Goal: Task Accomplishment & Management: Manage account settings

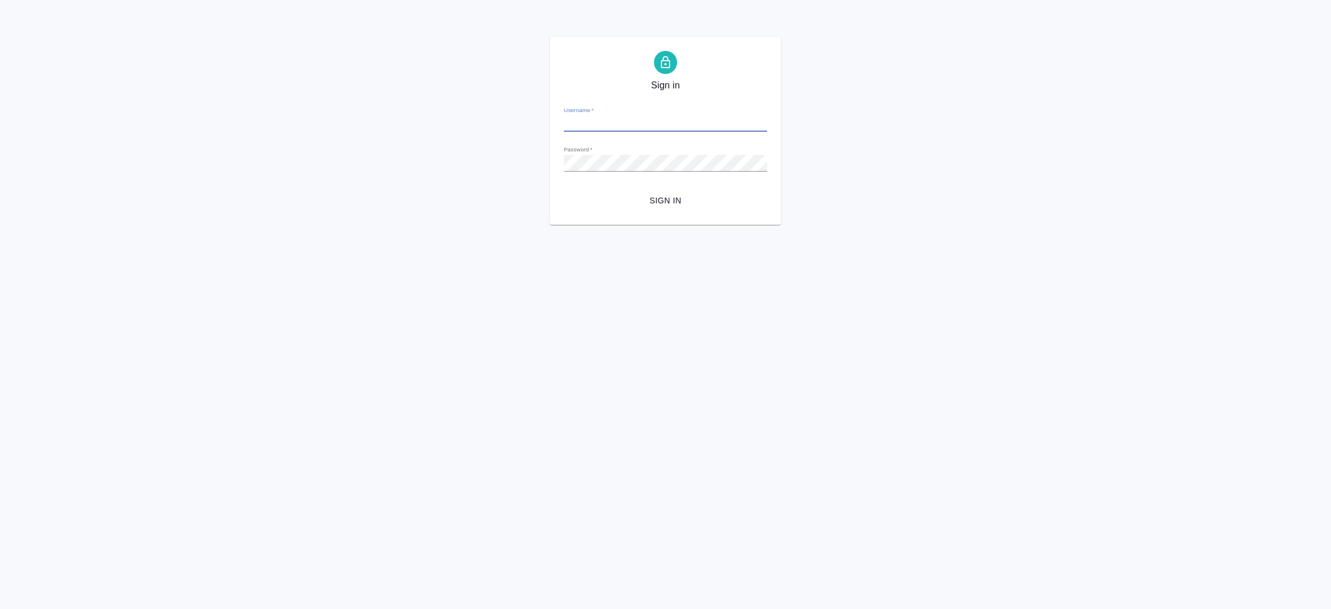
type input "i.shorova@awatera.com"
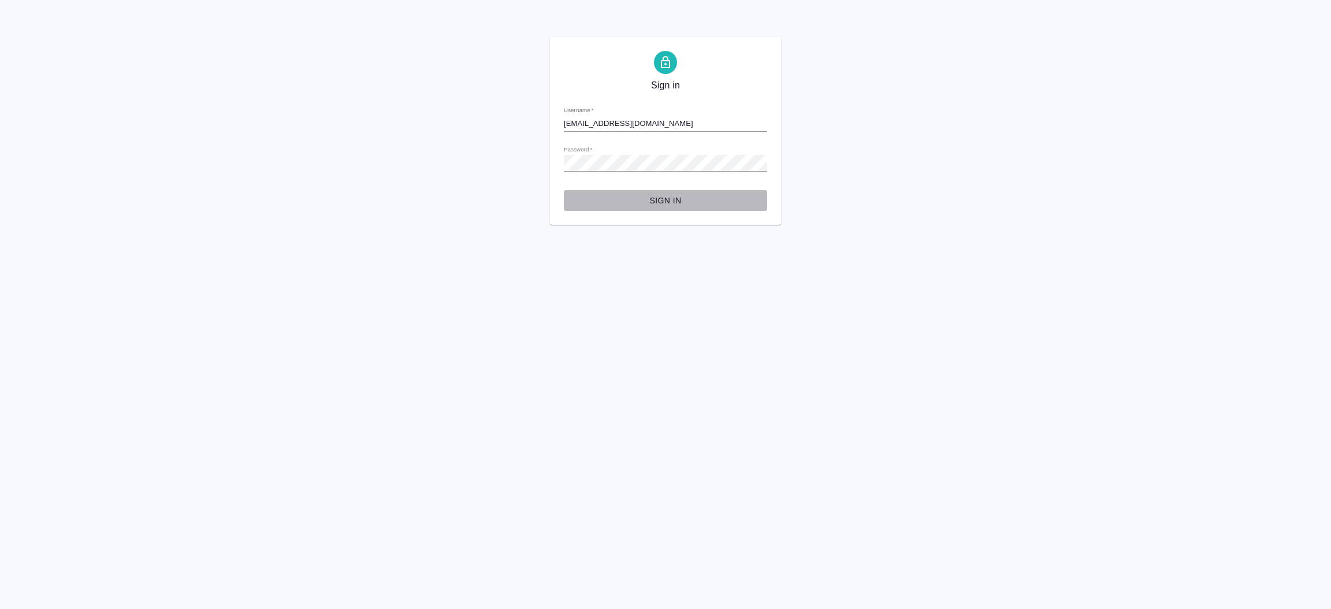
click at [670, 200] on span "Sign in" at bounding box center [665, 201] width 185 height 14
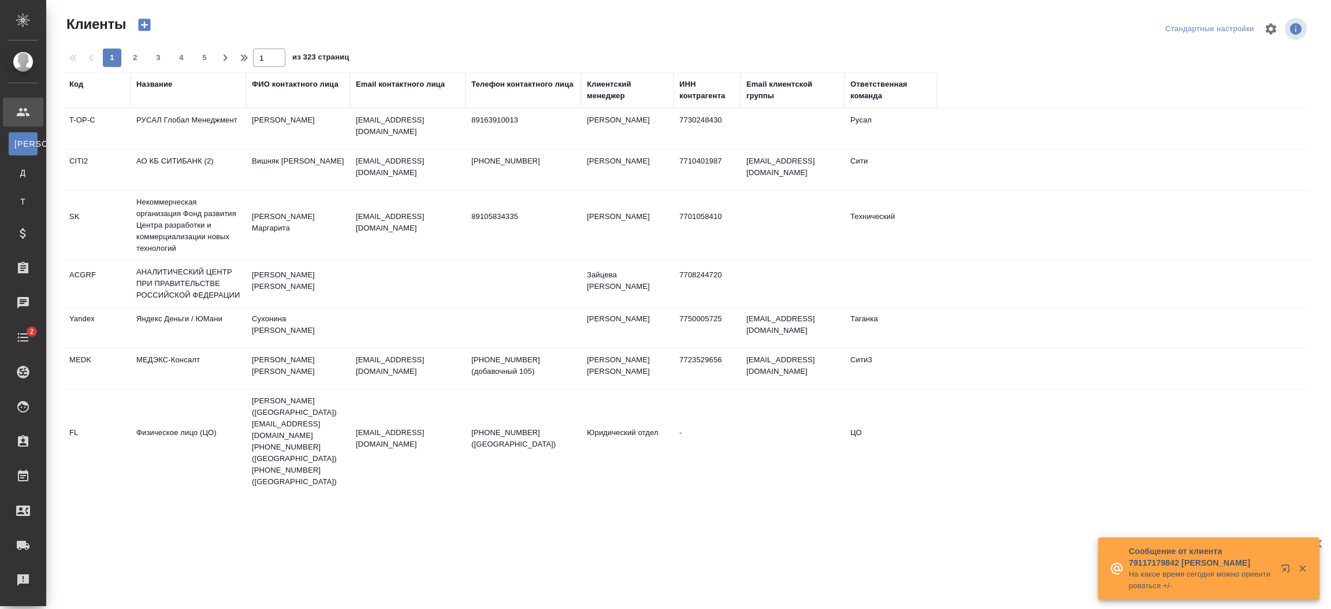
select select "RU"
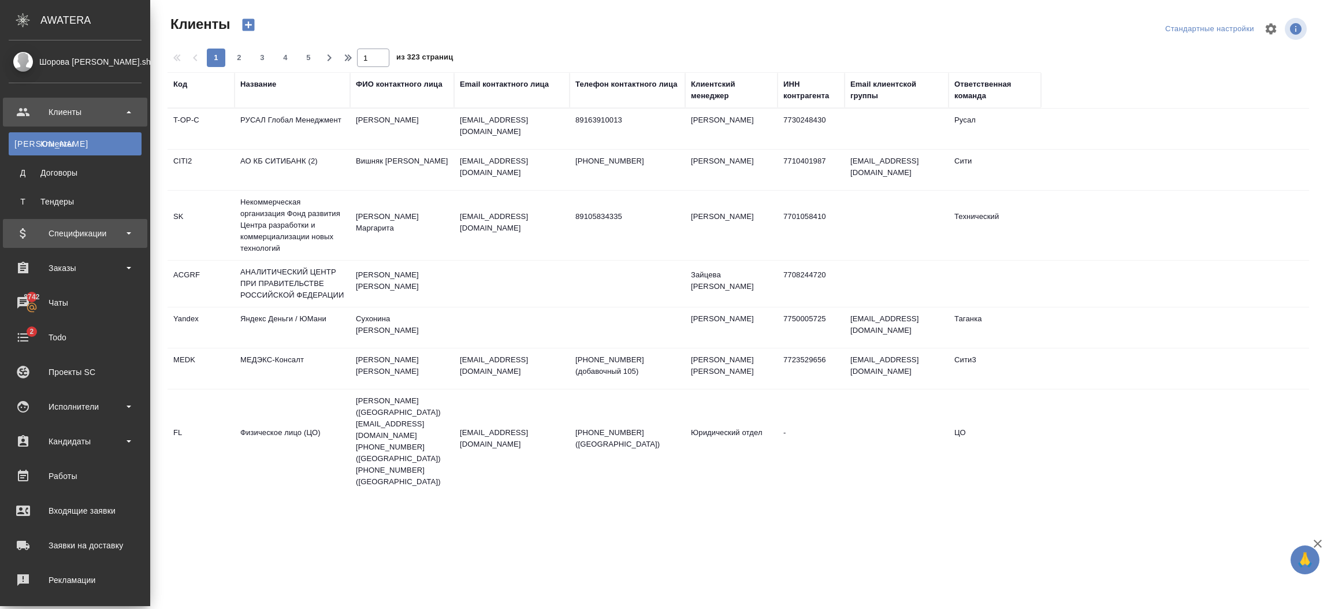
click at [88, 236] on div "Спецификации" at bounding box center [75, 233] width 133 height 17
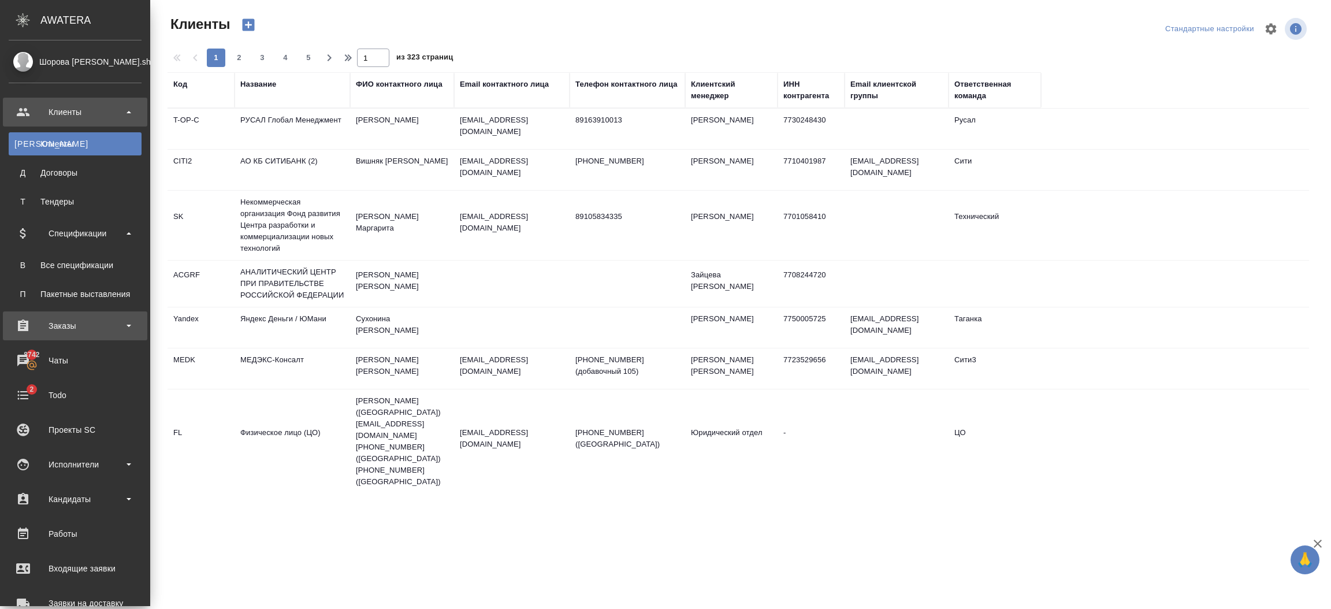
click at [79, 330] on div "Заказы" at bounding box center [75, 325] width 133 height 17
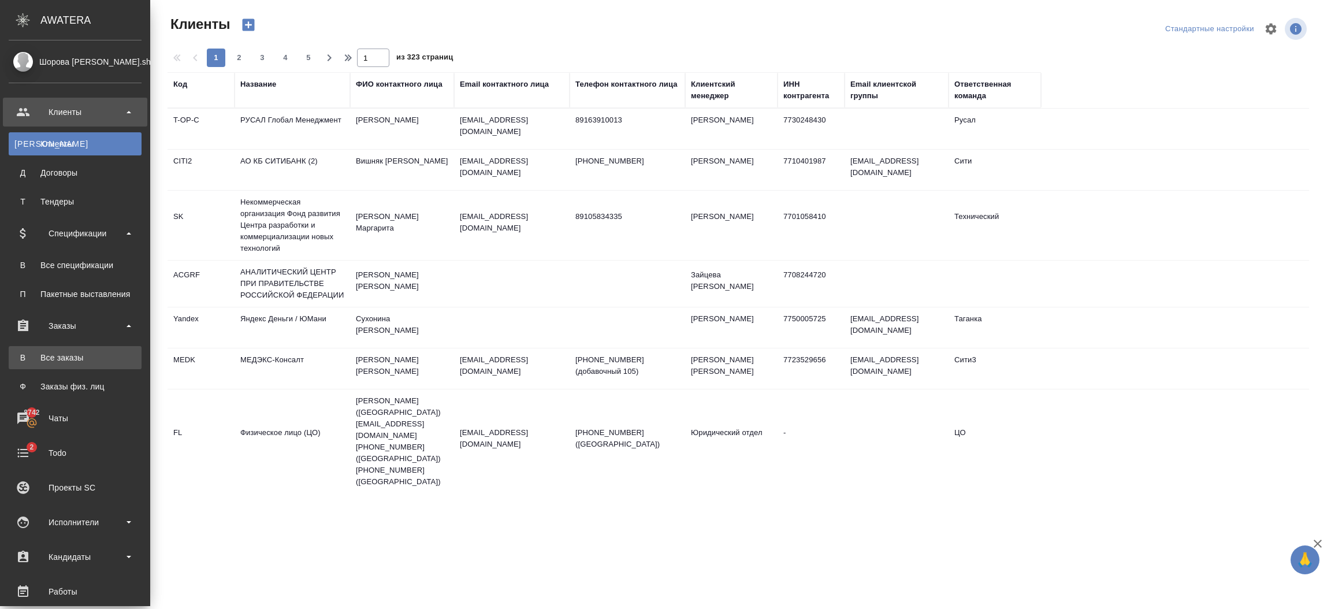
click at [75, 356] on div "Все заказы" at bounding box center [74, 358] width 121 height 12
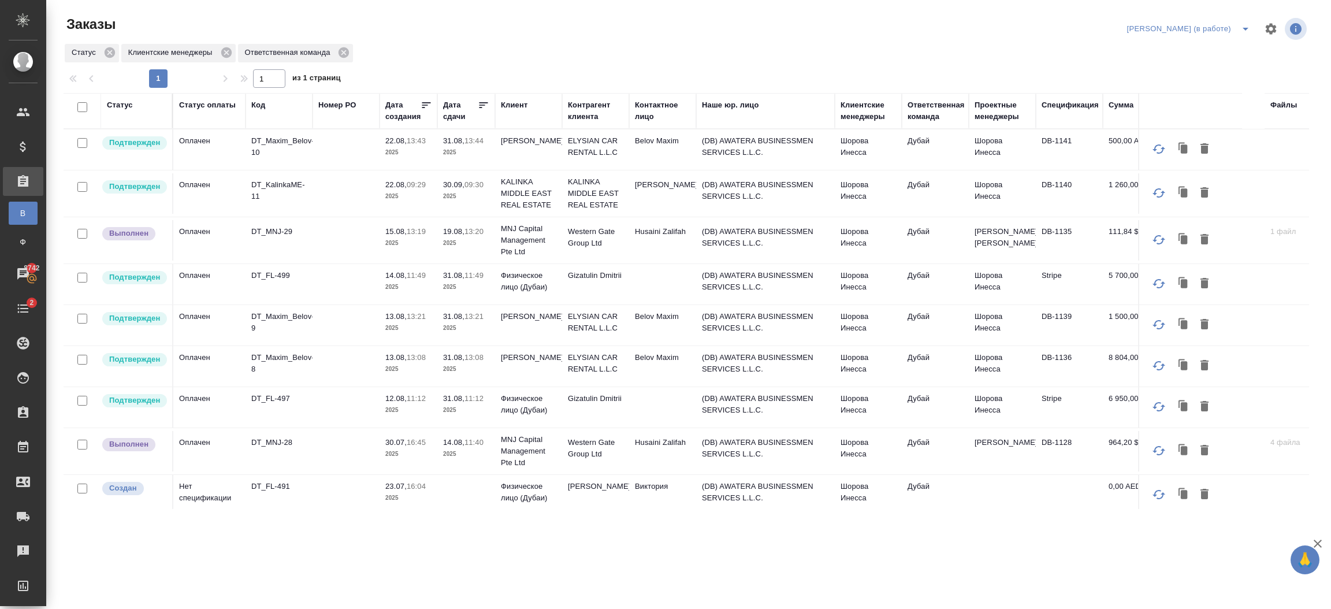
click at [471, 452] on p "2025" at bounding box center [466, 454] width 46 height 12
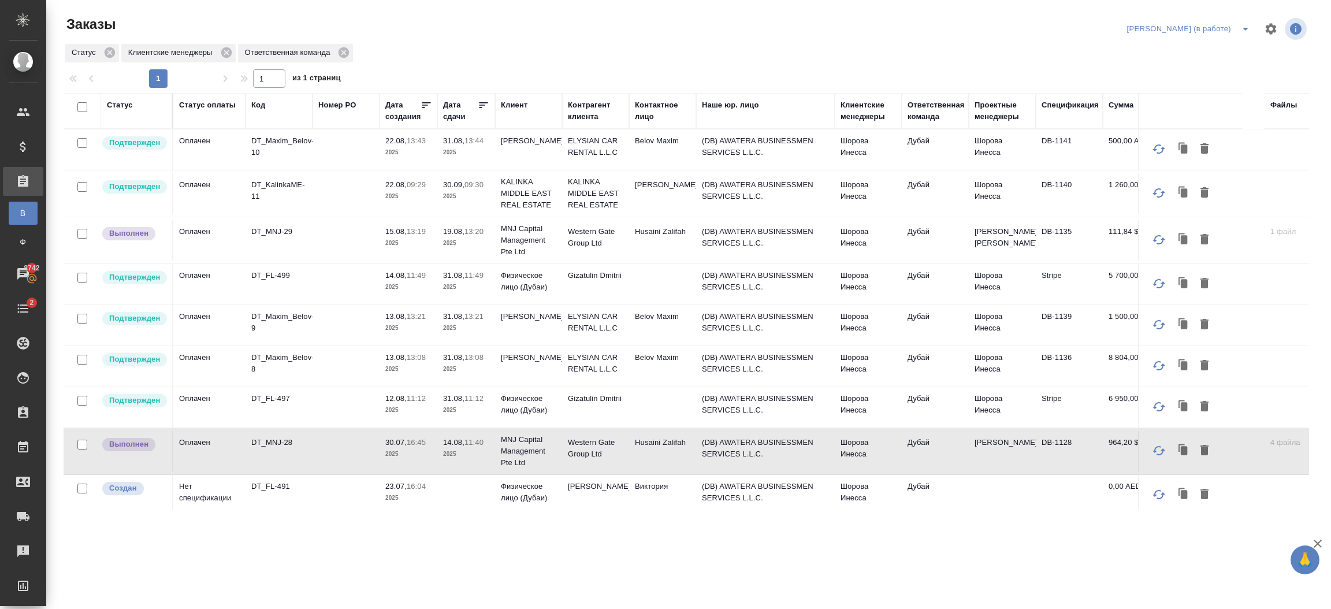
click at [431, 238] on p "2025" at bounding box center [408, 243] width 46 height 12
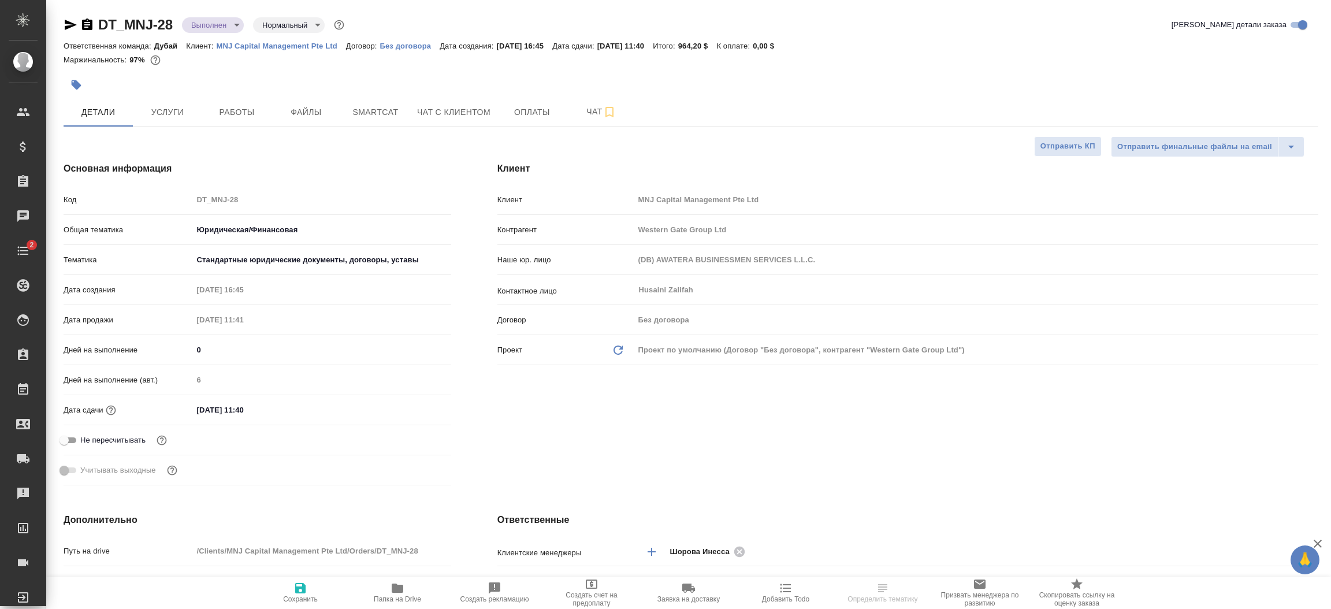
select select "RU"
click at [671, 423] on div "Клиент Клиент MNJ Capital Management Pte Ltd Контрагент Western Gate Group Ltd …" at bounding box center [907, 326] width 867 height 374
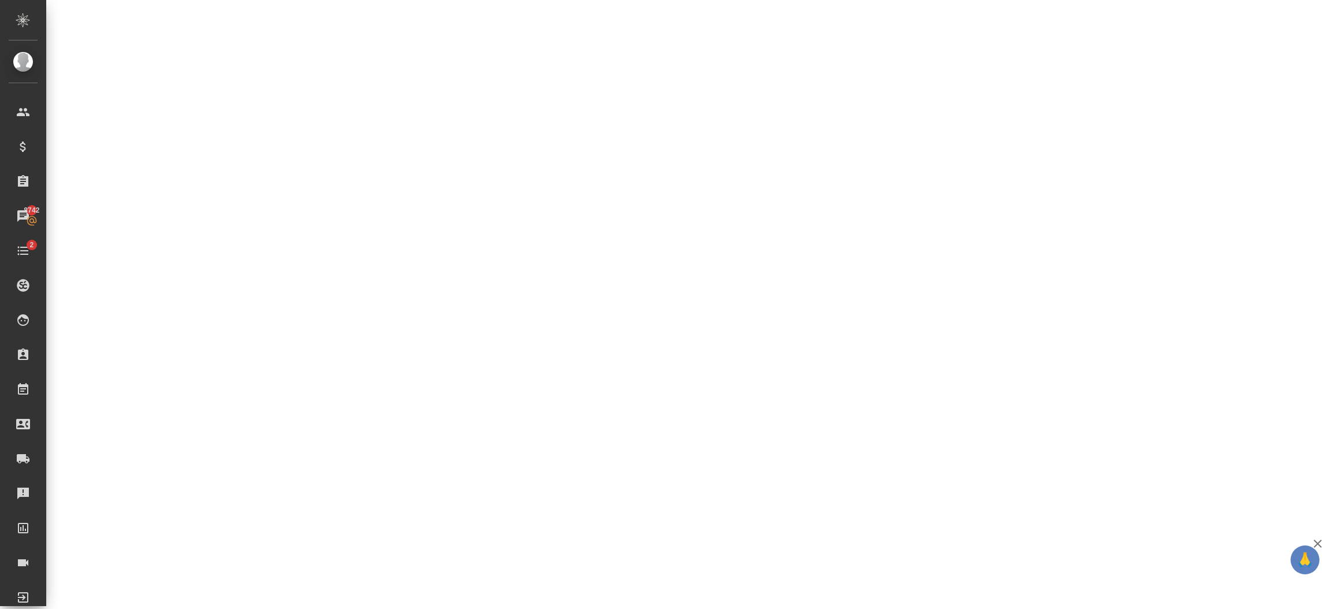
scroll to position [257, 0]
select select "RU"
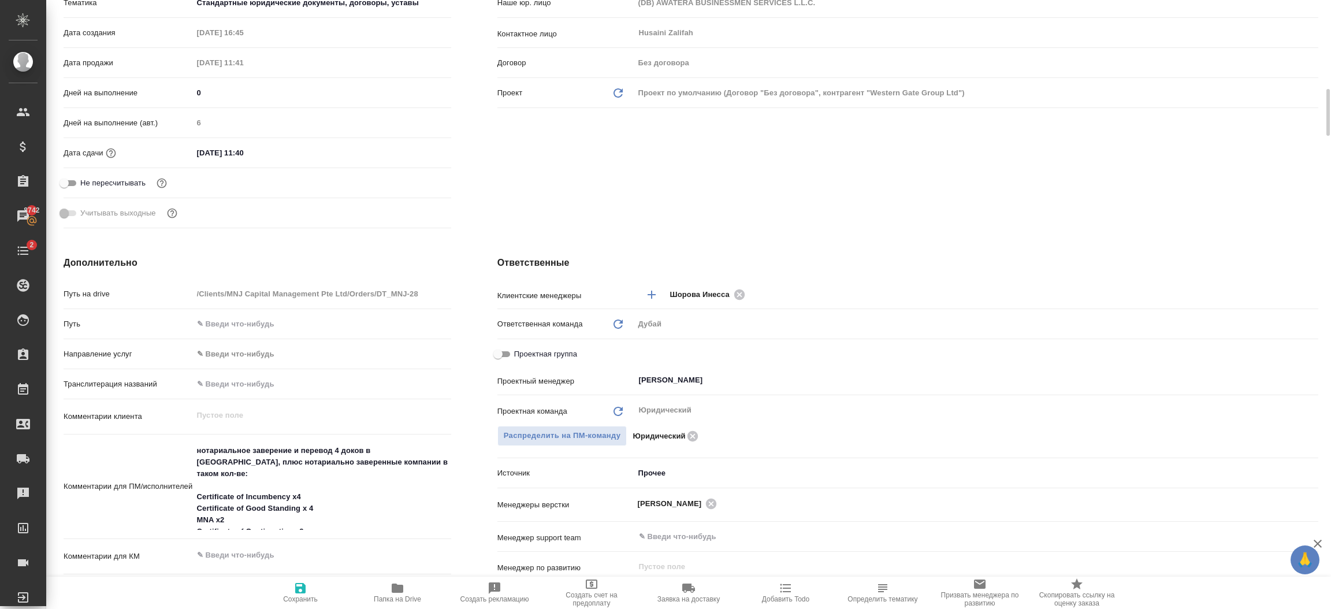
type textarea "x"
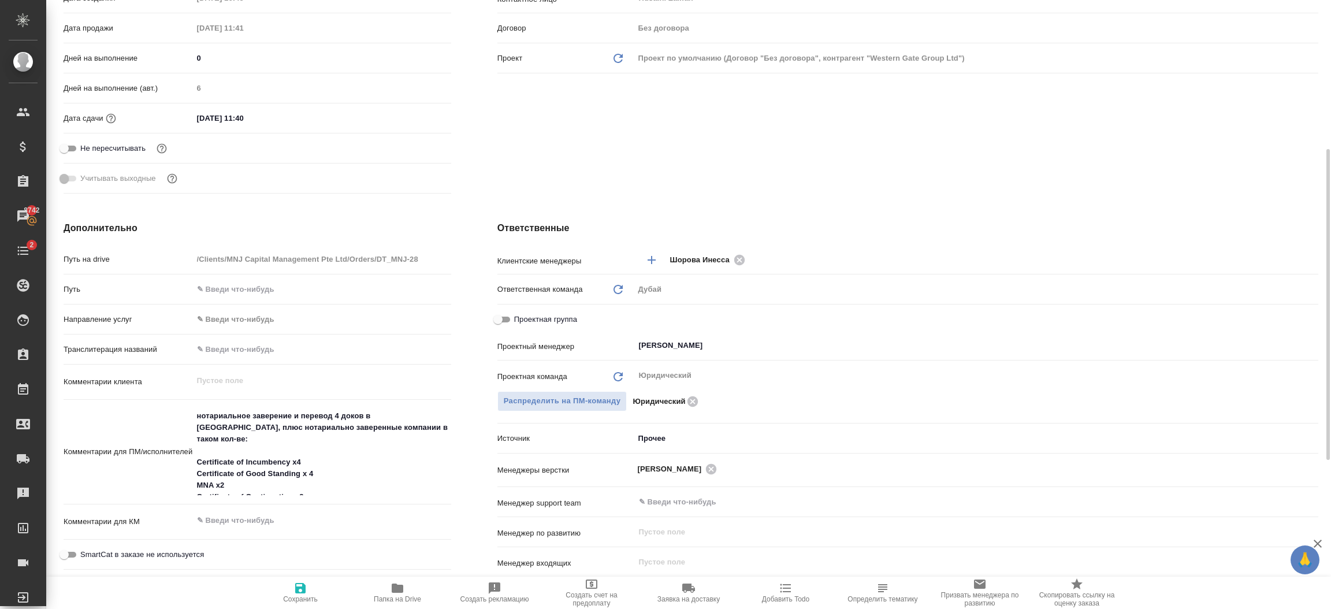
scroll to position [309, 0]
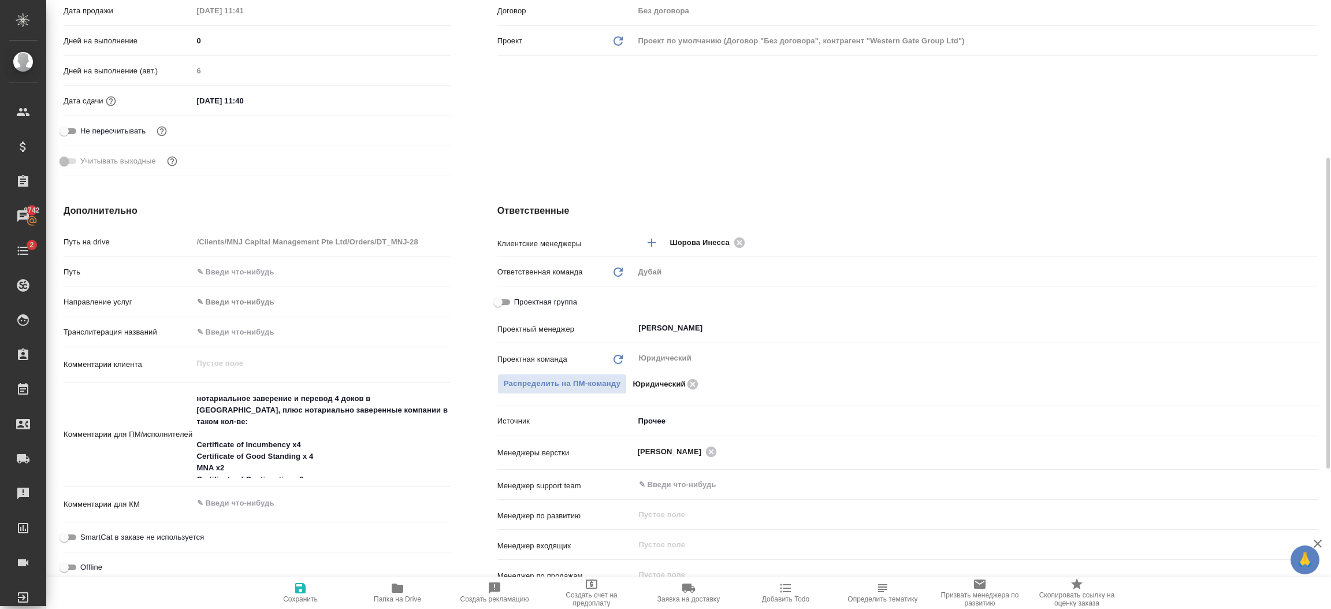
type textarea "x"
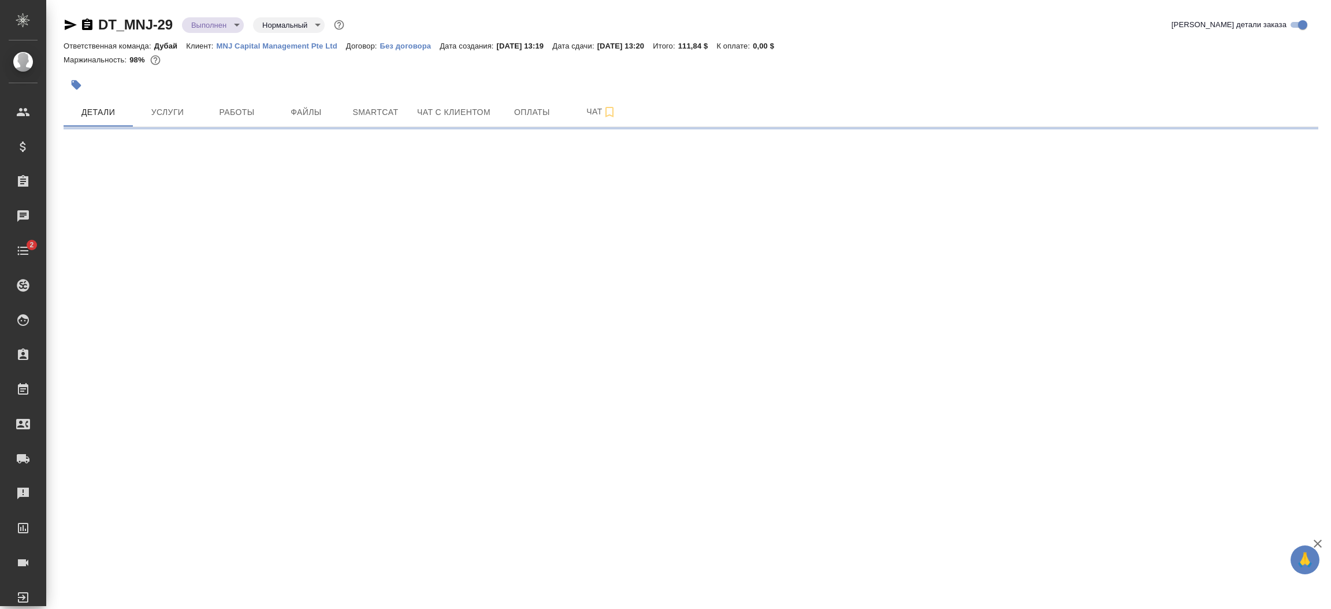
select select "RU"
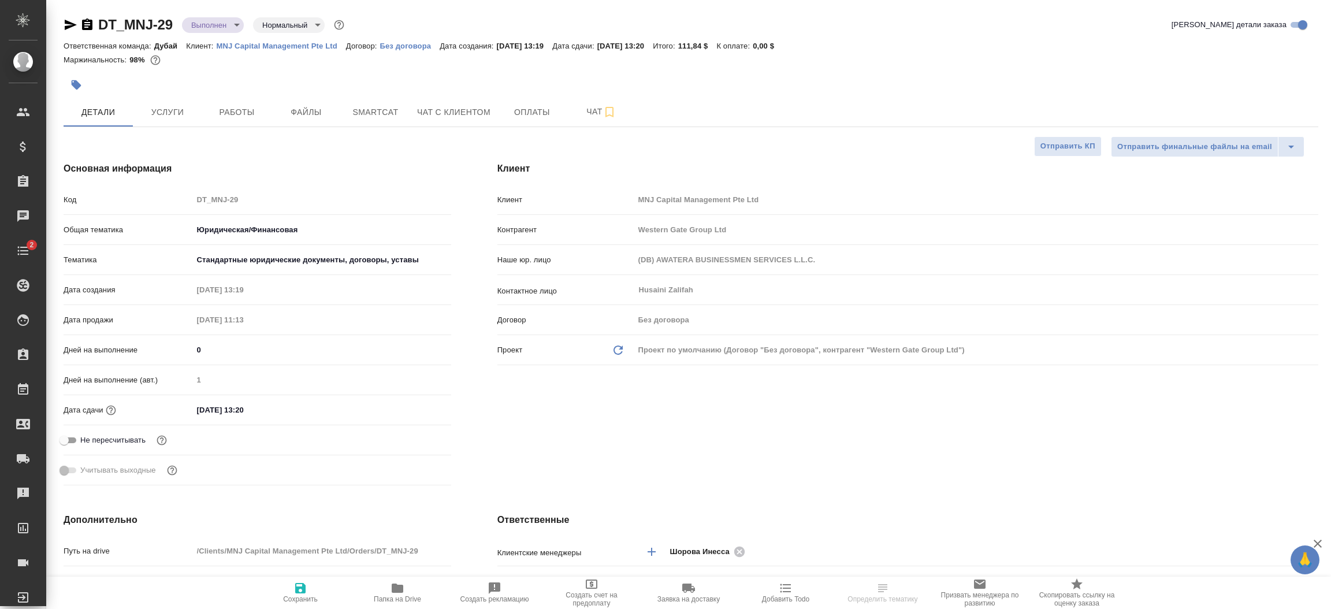
type textarea "x"
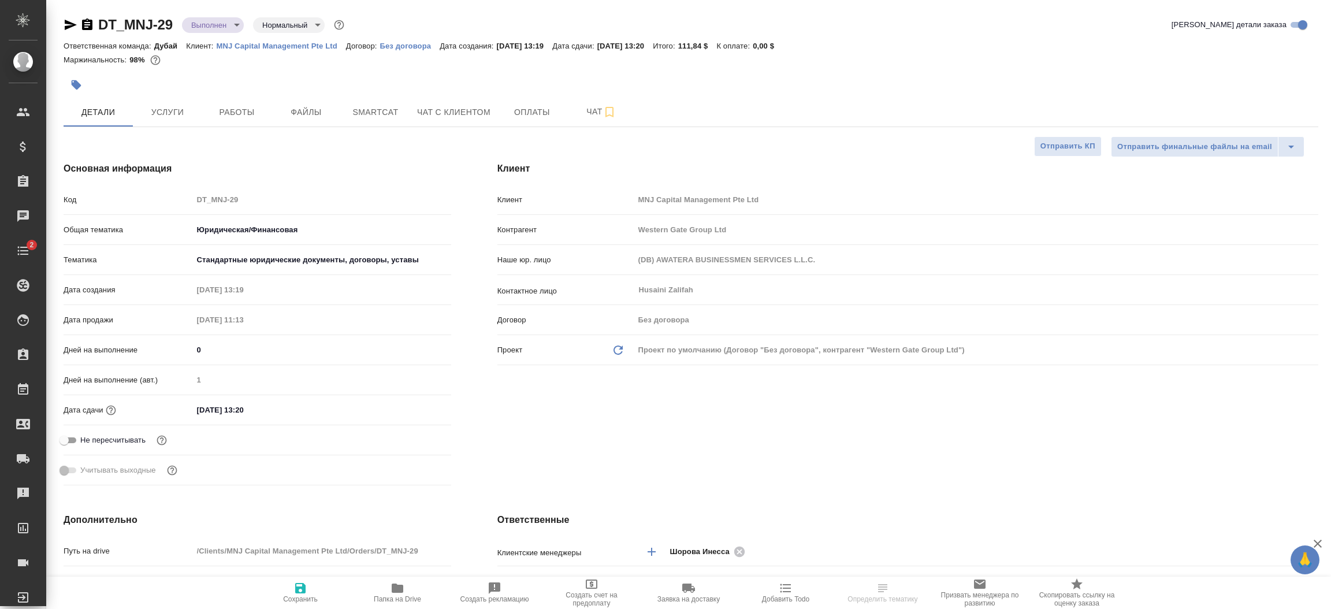
type textarea "x"
select select "RU"
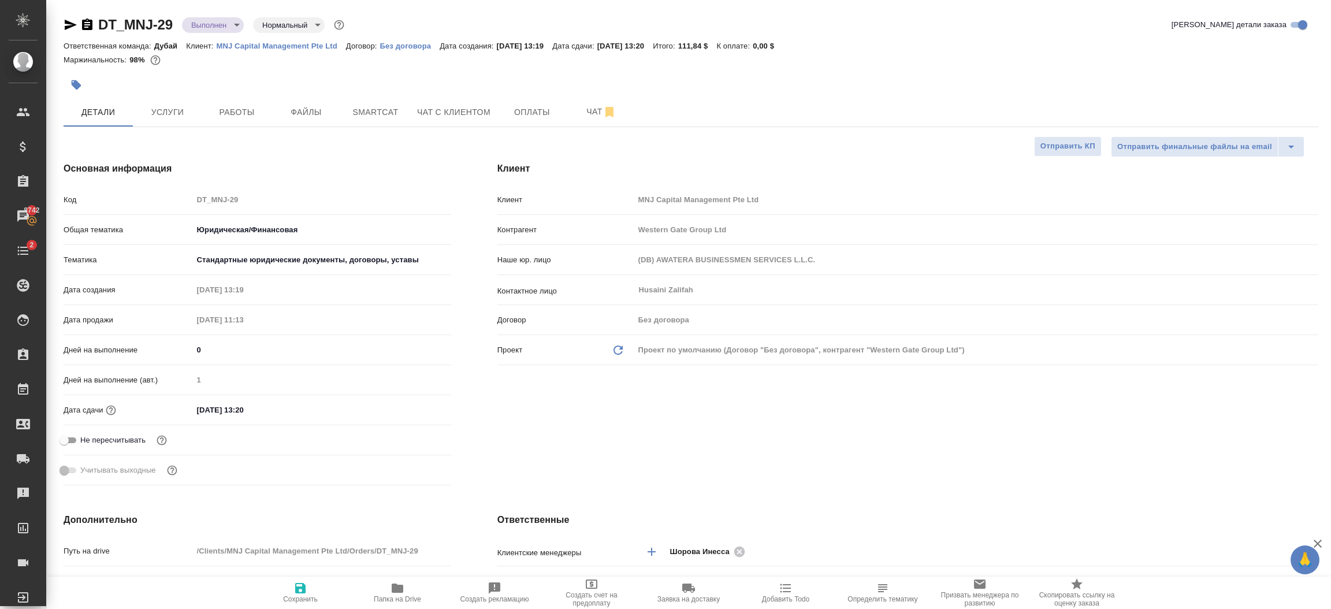
type textarea "x"
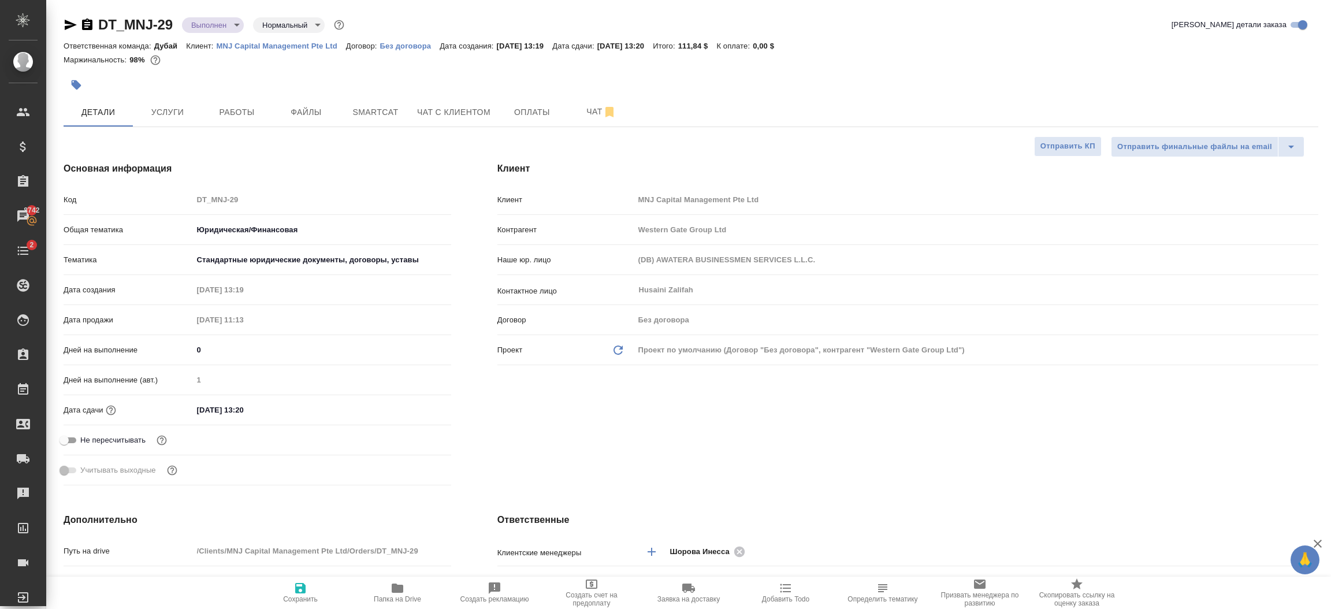
type textarea "x"
click at [522, 447] on div "Клиент Клиент MNJ Capital Management Pte Ltd Контрагент Western Gate Group Ltd …" at bounding box center [907, 326] width 867 height 374
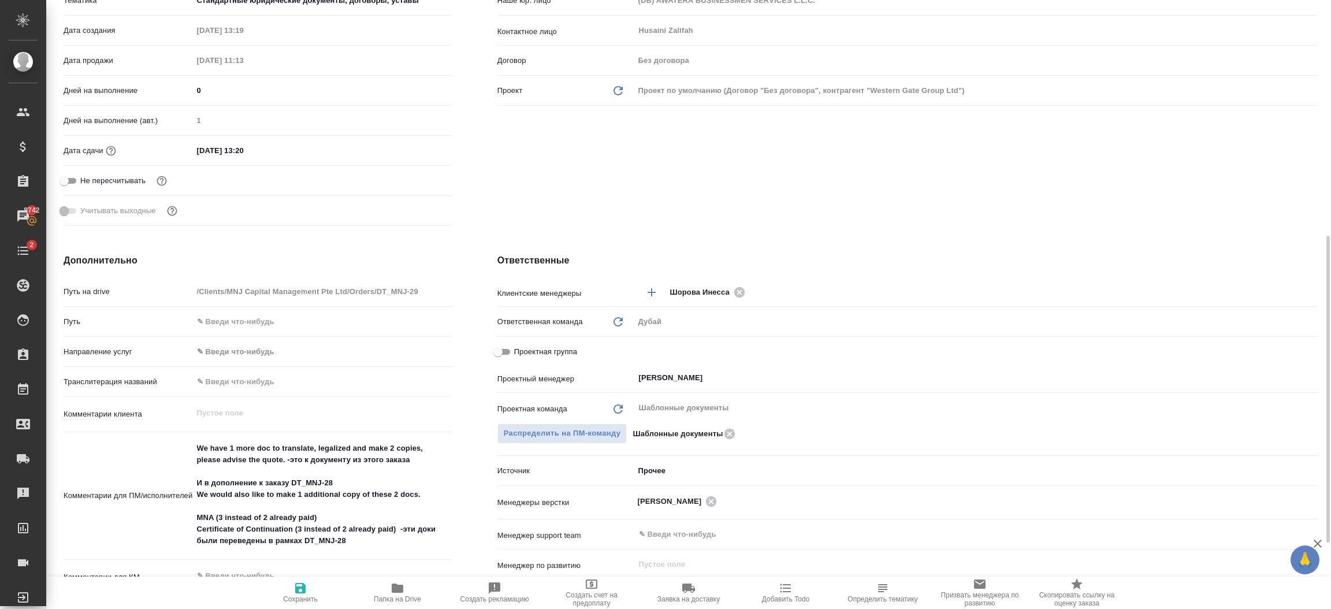
scroll to position [381, 0]
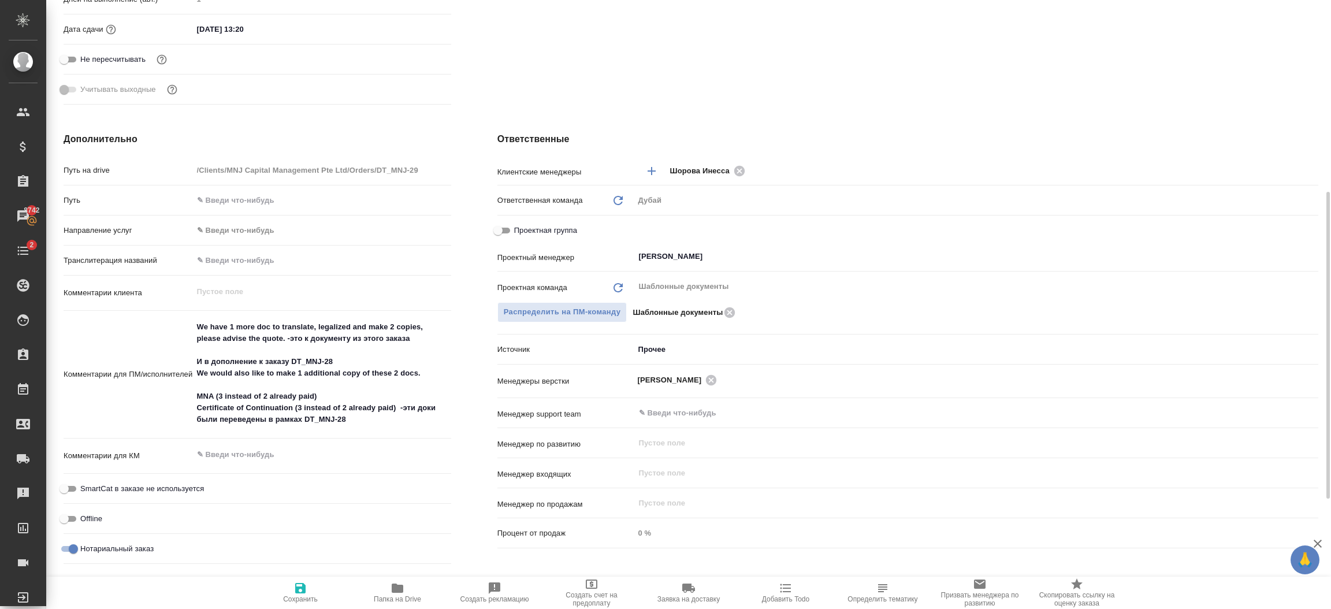
type textarea "x"
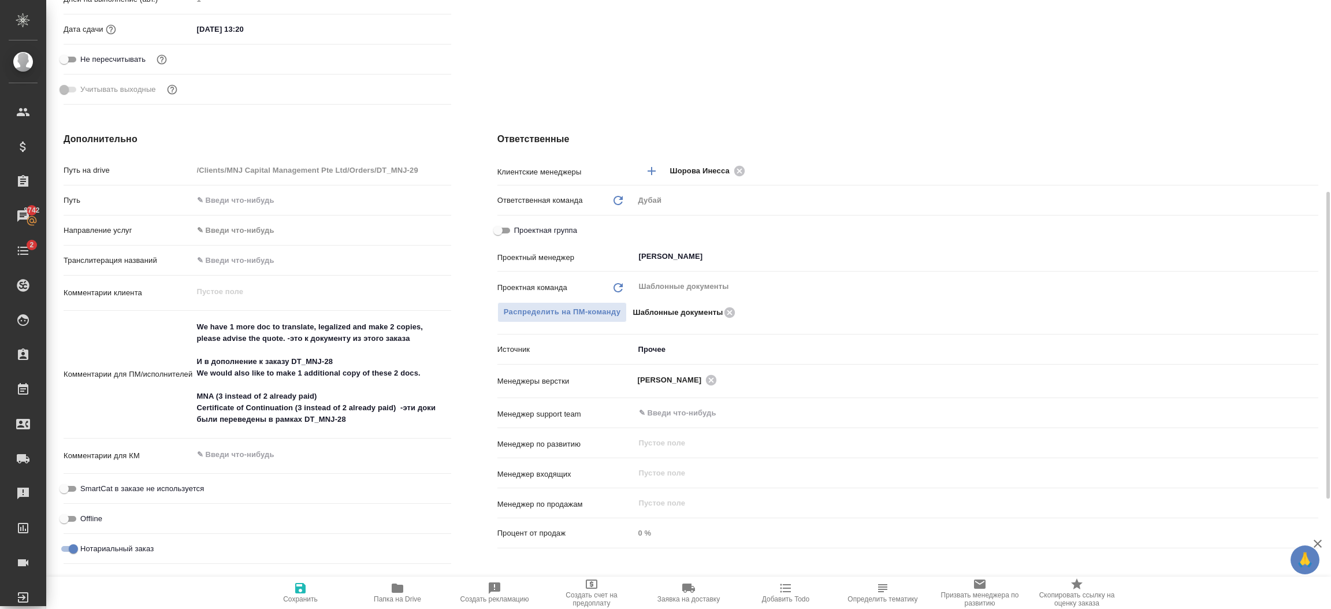
type textarea "x"
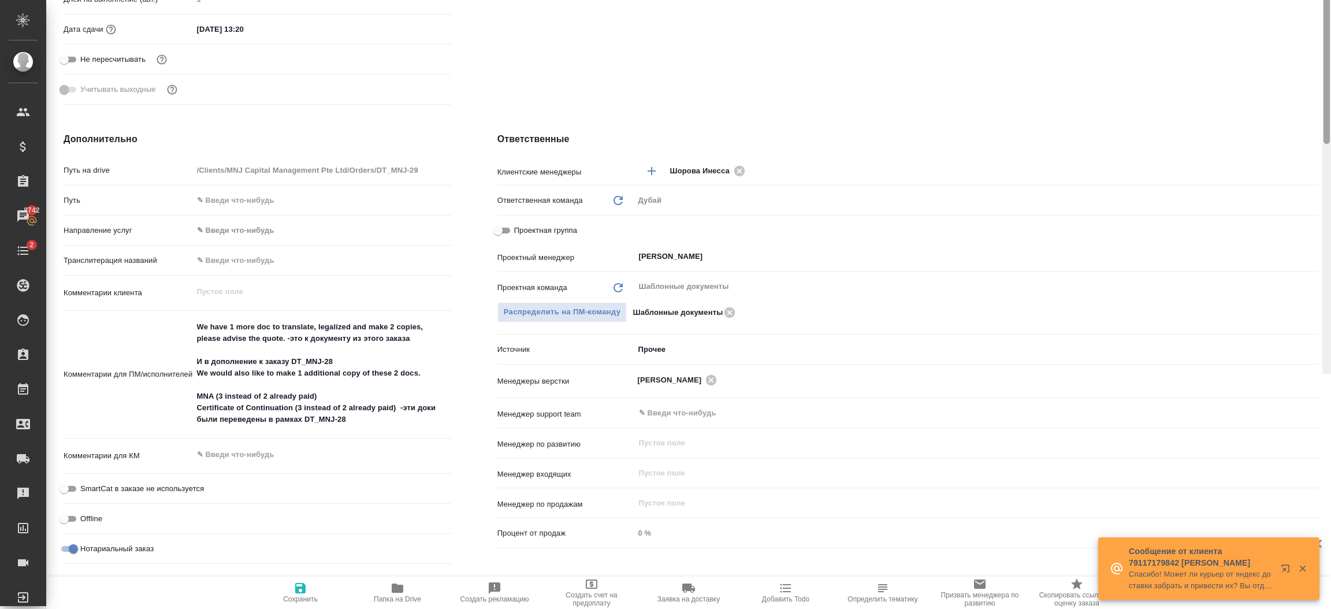
scroll to position [0, 0]
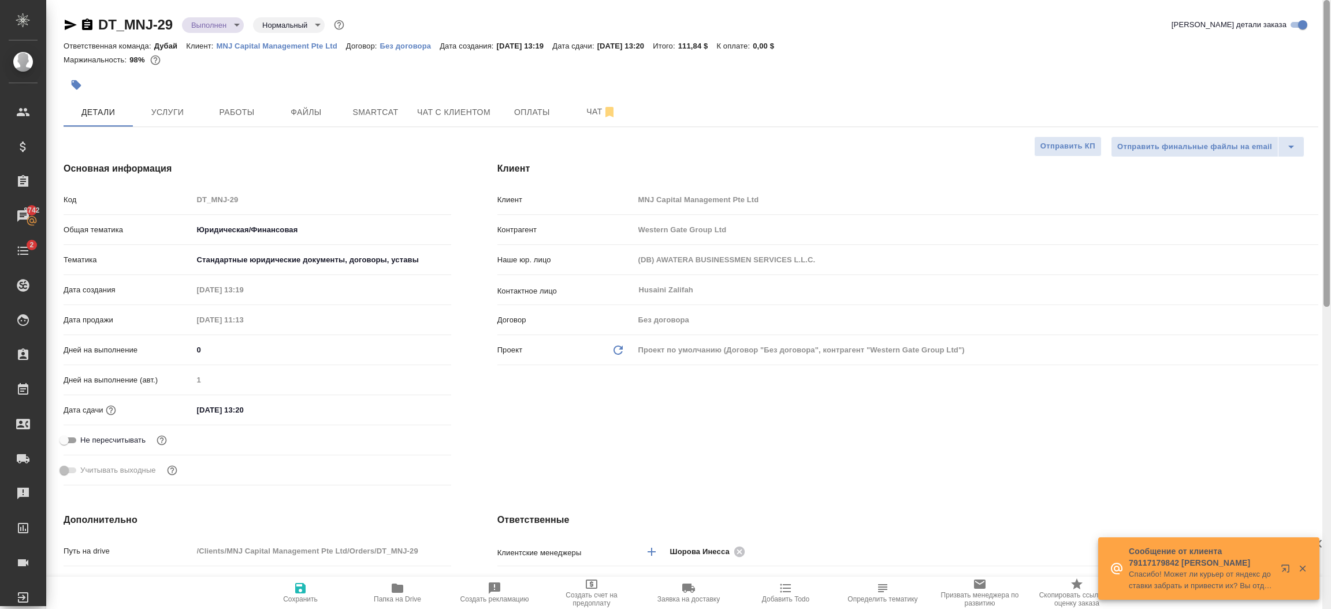
drag, startPoint x: 1329, startPoint y: 360, endPoint x: 1311, endPoint y: 147, distance: 214.4
click at [1311, 147] on div "DT_MNJ-29 Выполнен completed Нормальный normal Кратко детали заказа Ответственн…" at bounding box center [688, 304] width 1285 height 609
click at [529, 114] on span "Оплаты" at bounding box center [531, 112] width 55 height 14
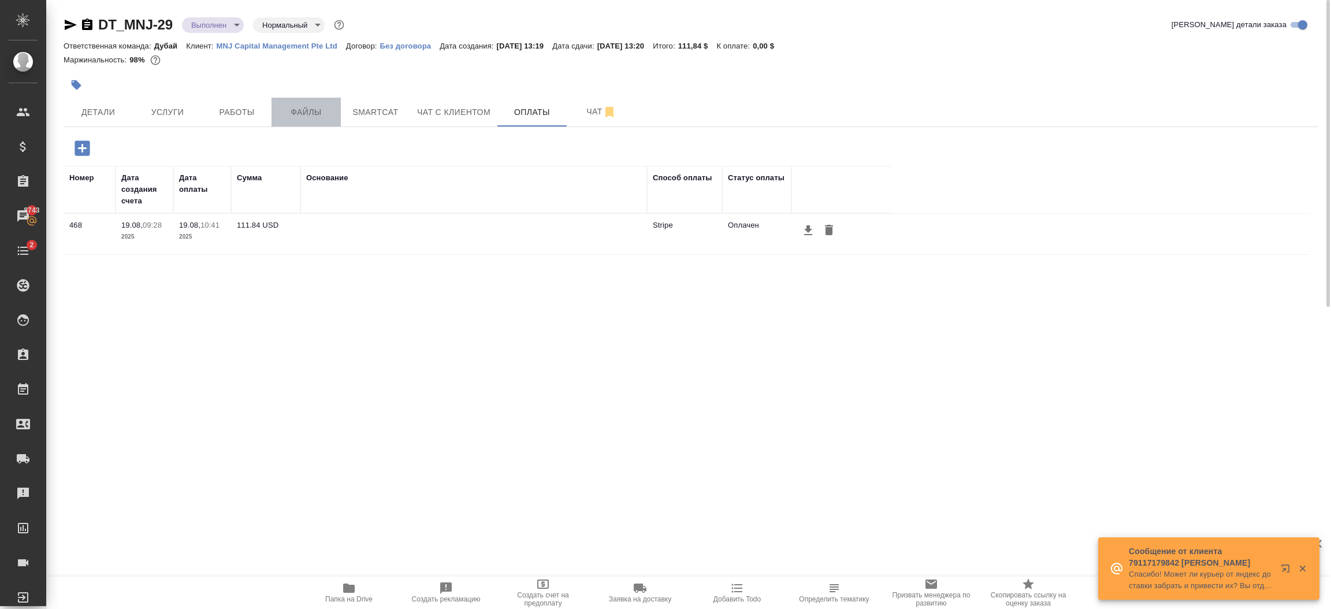
click at [318, 106] on span "Файлы" at bounding box center [305, 112] width 55 height 14
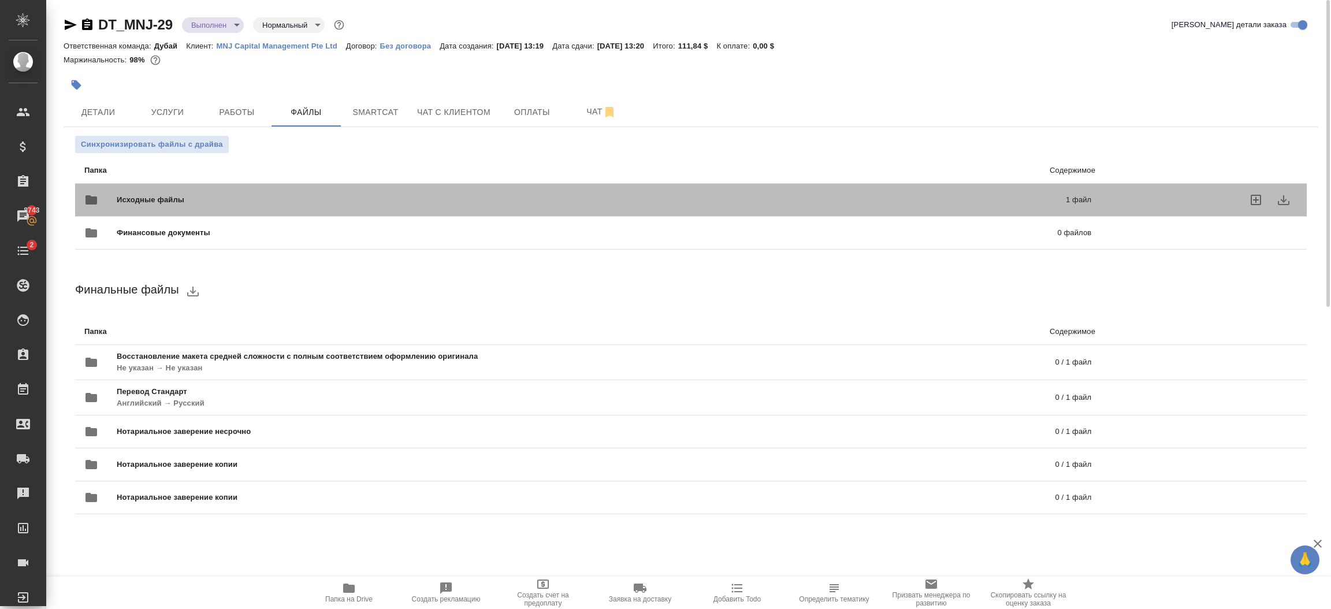
click at [767, 194] on p "1 файл" at bounding box center [858, 200] width 466 height 12
